Goal: Book appointment/travel/reservation

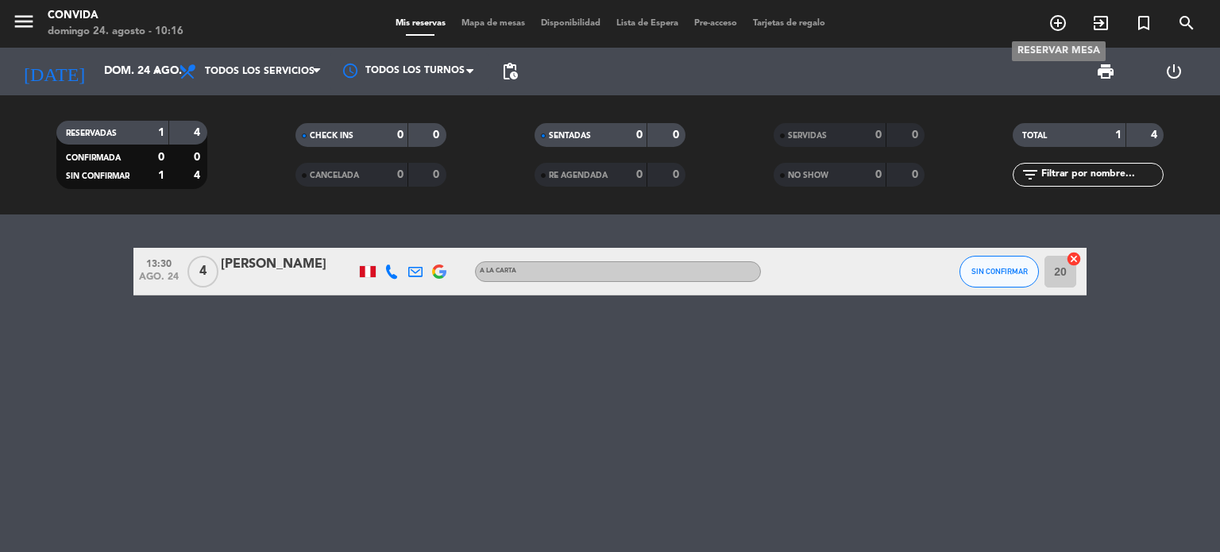
click at [1053, 28] on icon "add_circle_outline" at bounding box center [1058, 23] width 19 height 19
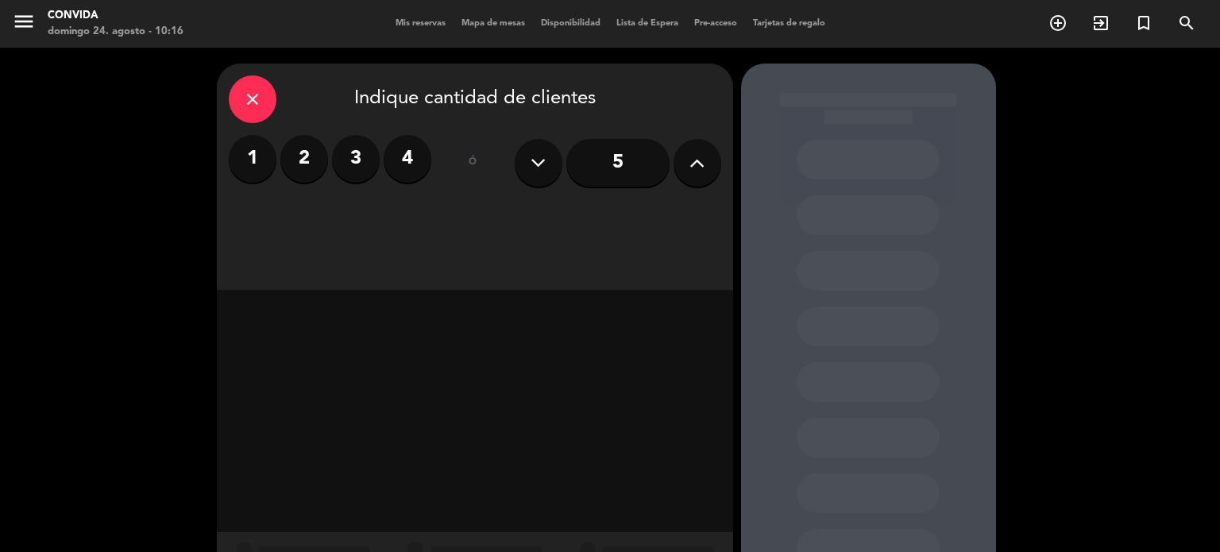
click at [350, 155] on label "3" at bounding box center [356, 159] width 48 height 48
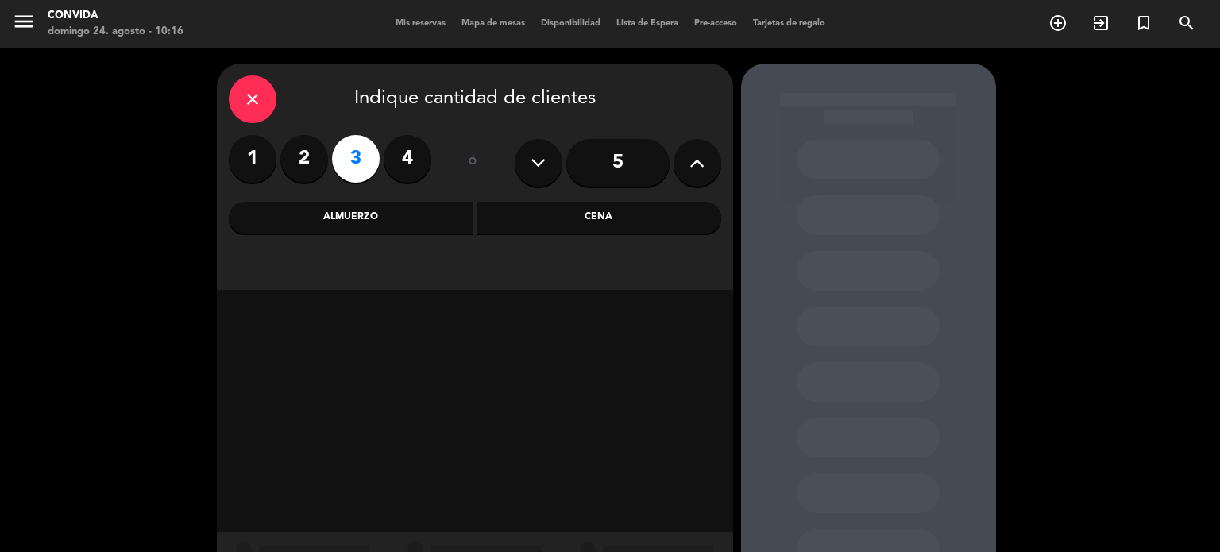
click at [380, 241] on div "close Indique cantidad de clientes 1 2 3 4 ó 5 Almuerzo Cena" at bounding box center [475, 177] width 516 height 226
click at [374, 224] on div "Almuerzo" at bounding box center [351, 218] width 245 height 32
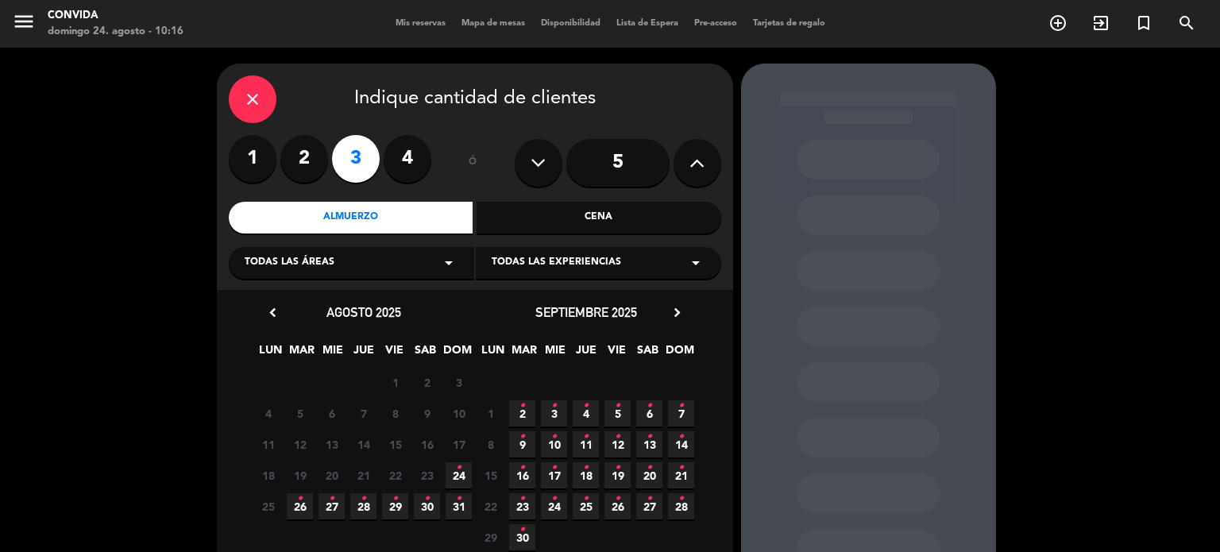
click at [459, 473] on icon "•" at bounding box center [459, 467] width 6 height 25
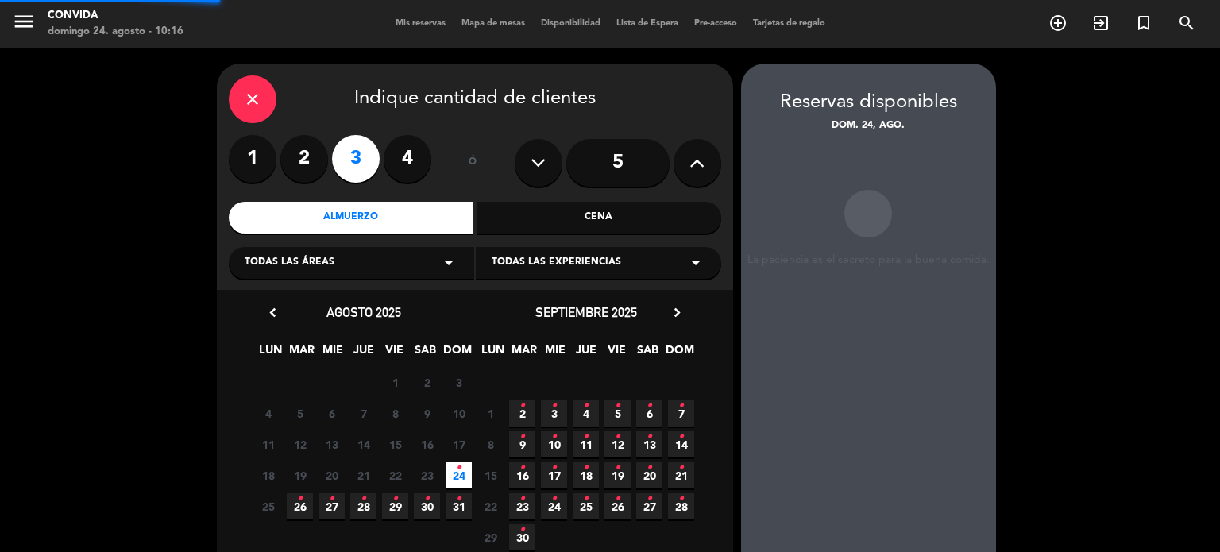
scroll to position [64, 0]
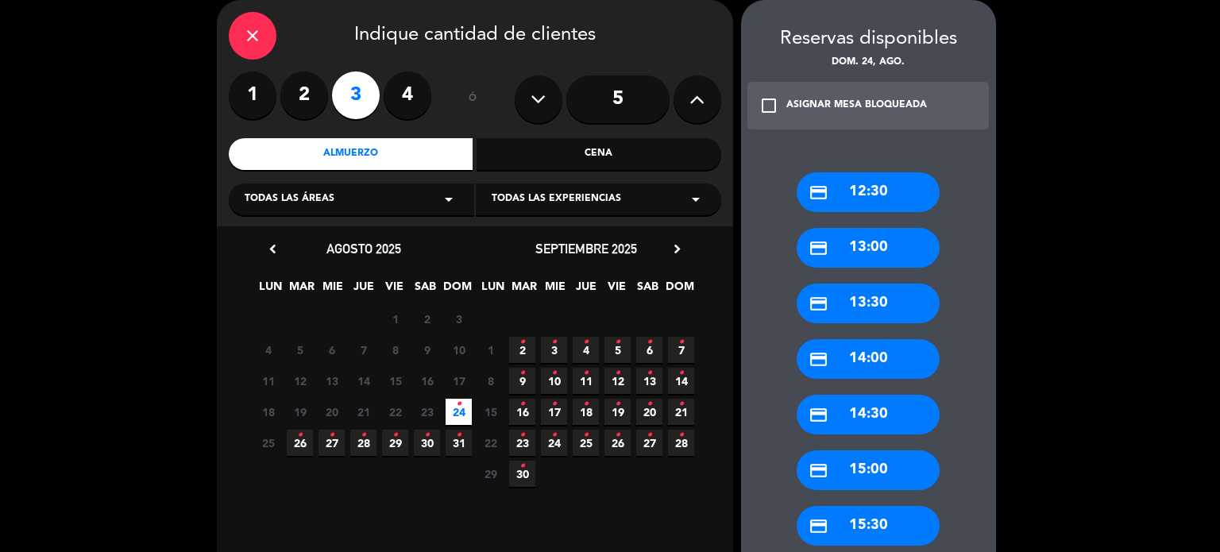
click at [833, 373] on div "credit_card 14:00" at bounding box center [868, 359] width 143 height 40
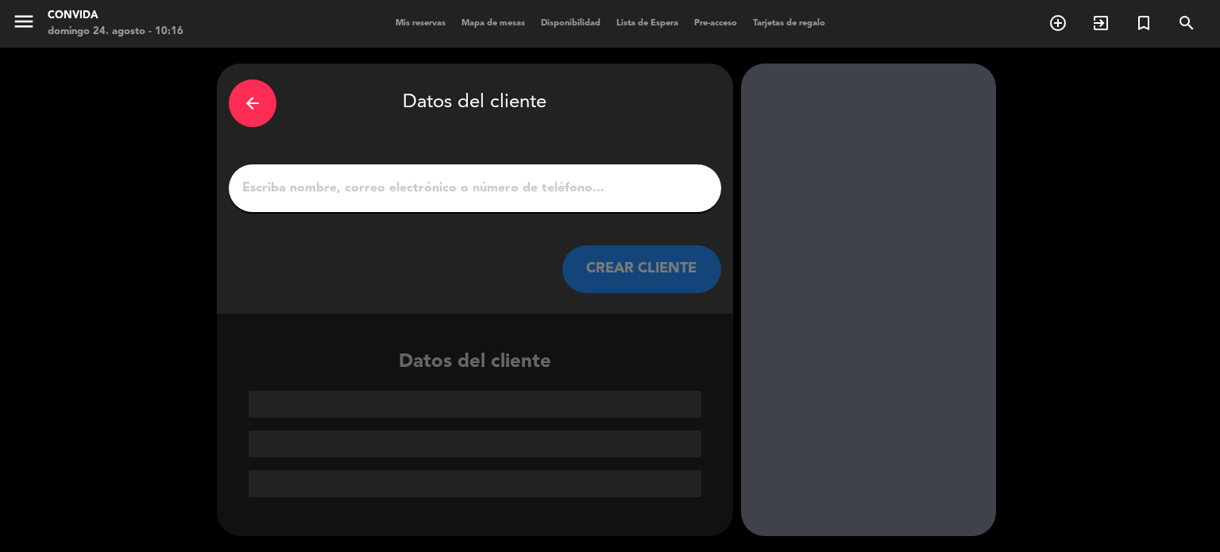
click at [418, 179] on input "1" at bounding box center [475, 188] width 469 height 22
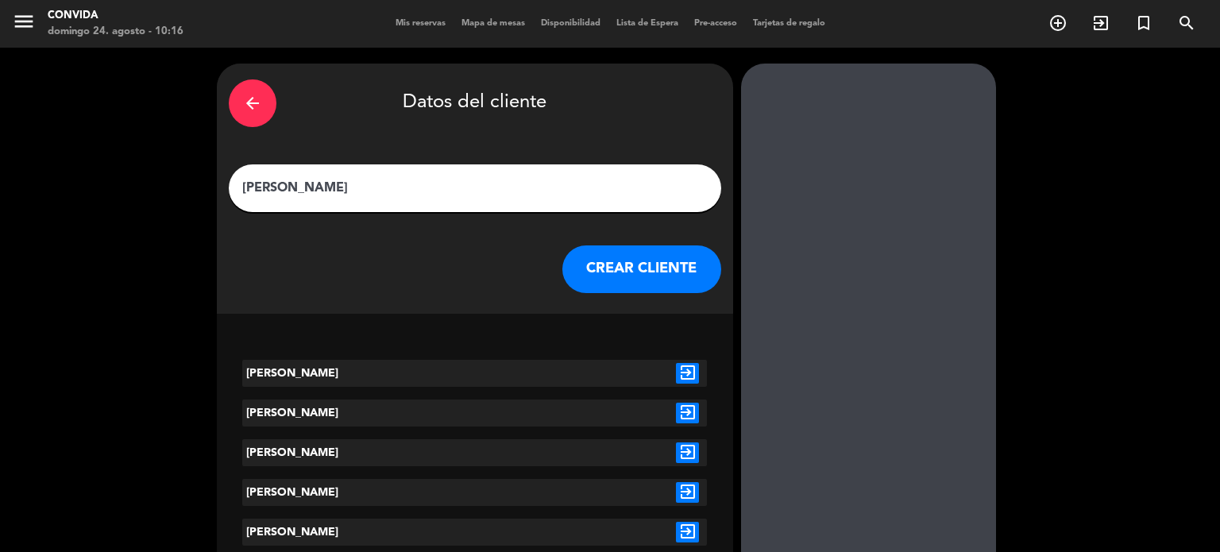
type input "[PERSON_NAME]"
click at [688, 406] on icon "exit_to_app" at bounding box center [687, 413] width 23 height 21
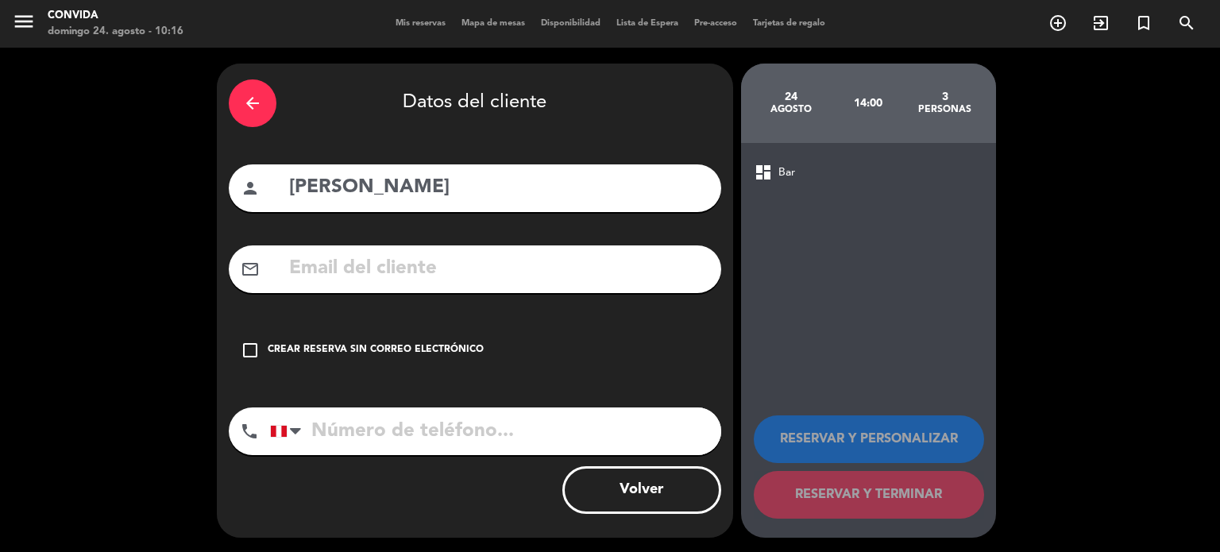
click at [419, 347] on div "Crear reserva sin correo electrónico" at bounding box center [376, 350] width 216 height 16
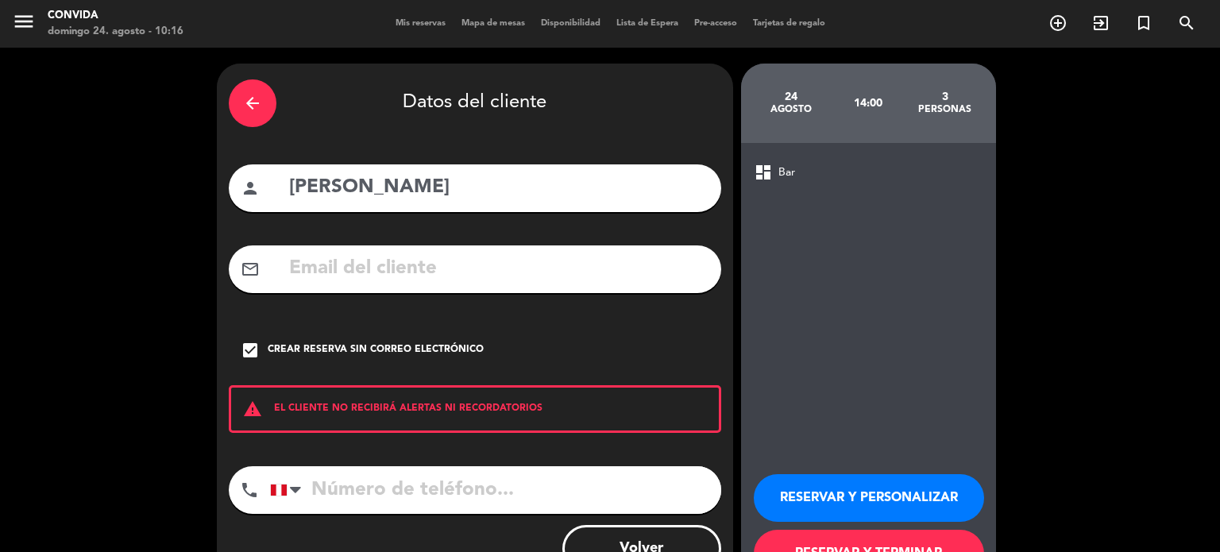
click at [843, 549] on button "RESERVAR Y TERMINAR" at bounding box center [869, 554] width 230 height 48
